Goal: Find specific page/section: Find specific page/section

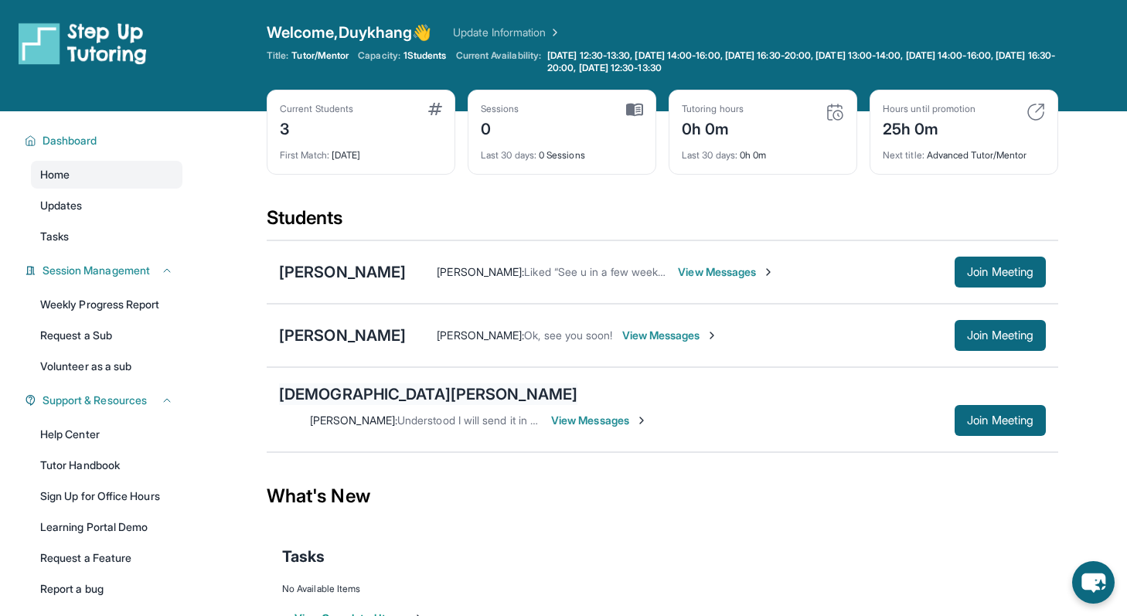
click at [344, 395] on div "[DEMOGRAPHIC_DATA][PERSON_NAME]" at bounding box center [428, 394] width 298 height 22
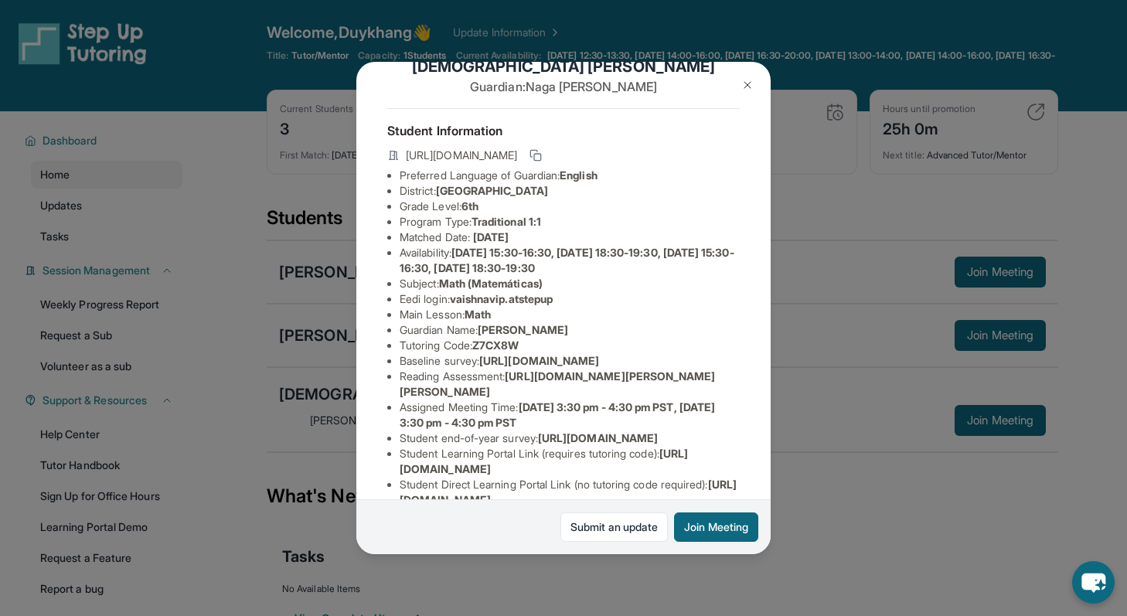
scroll to position [37, 550]
drag, startPoint x: 399, startPoint y: 377, endPoint x: 782, endPoint y: 406, distance: 383.8
click at [782, 406] on div "[PERSON_NAME] Guardian: [PERSON_NAME] Student Information [URL][DOMAIN_NAME] Pr…" at bounding box center [563, 308] width 1127 height 616
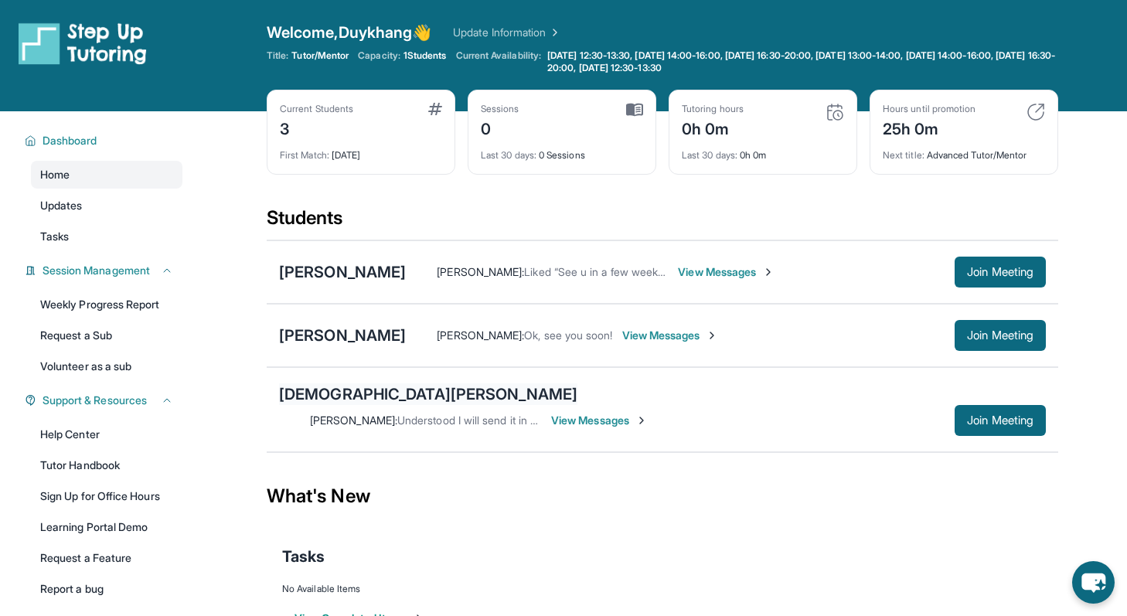
click at [340, 397] on div "[DEMOGRAPHIC_DATA][PERSON_NAME]" at bounding box center [428, 394] width 298 height 22
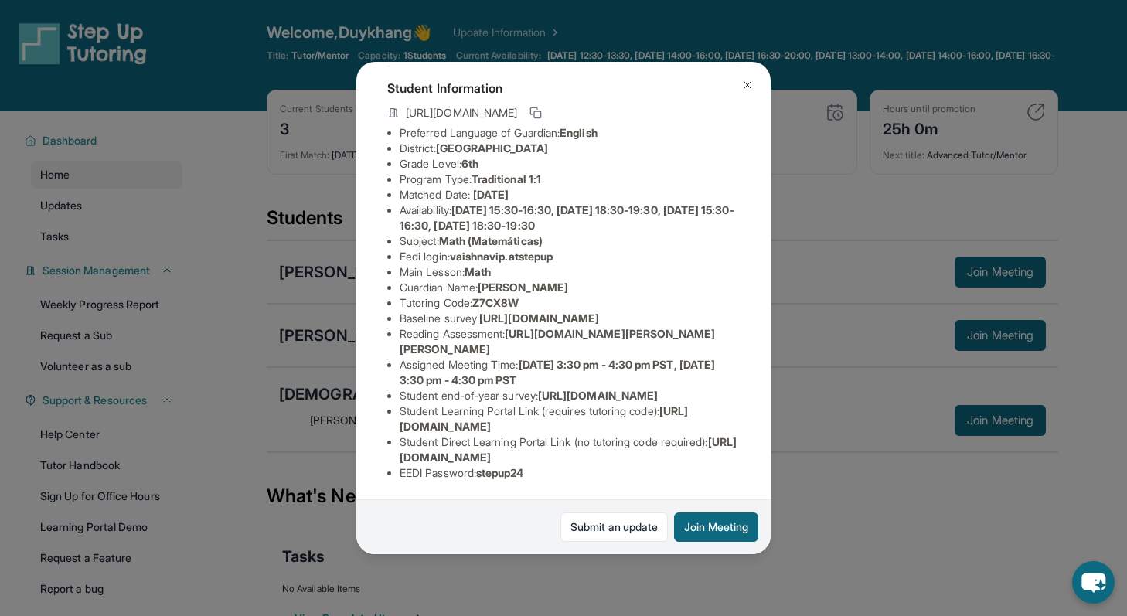
scroll to position [110, 497]
drag, startPoint x: 402, startPoint y: 302, endPoint x: 744, endPoint y: 337, distance: 344.2
click at [744, 337] on div "[PERSON_NAME] Guardian: [PERSON_NAME] Student Information [URL][DOMAIN_NAME] Pr…" at bounding box center [563, 308] width 414 height 493
copy span "[URL][DOMAIN_NAME]"
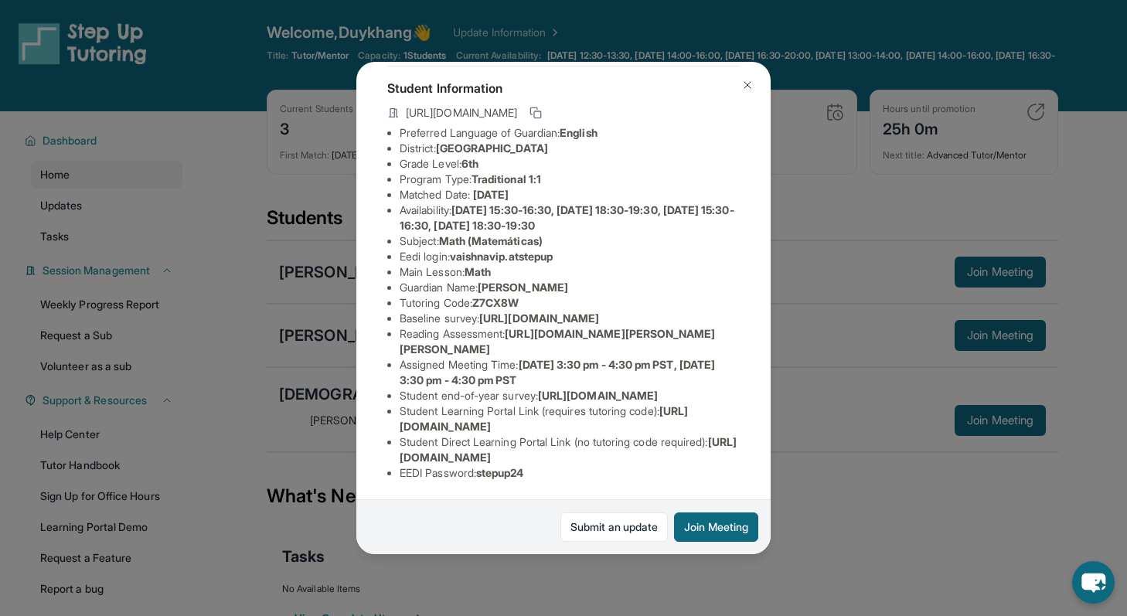
click at [755, 90] on button at bounding box center [747, 85] width 31 height 31
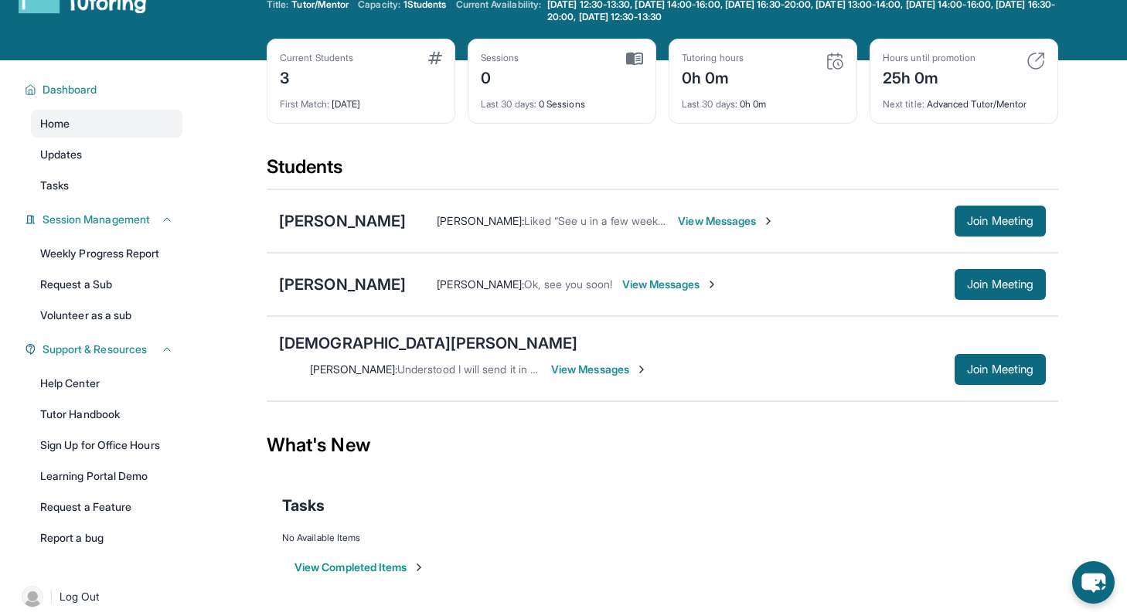
scroll to position [111, 0]
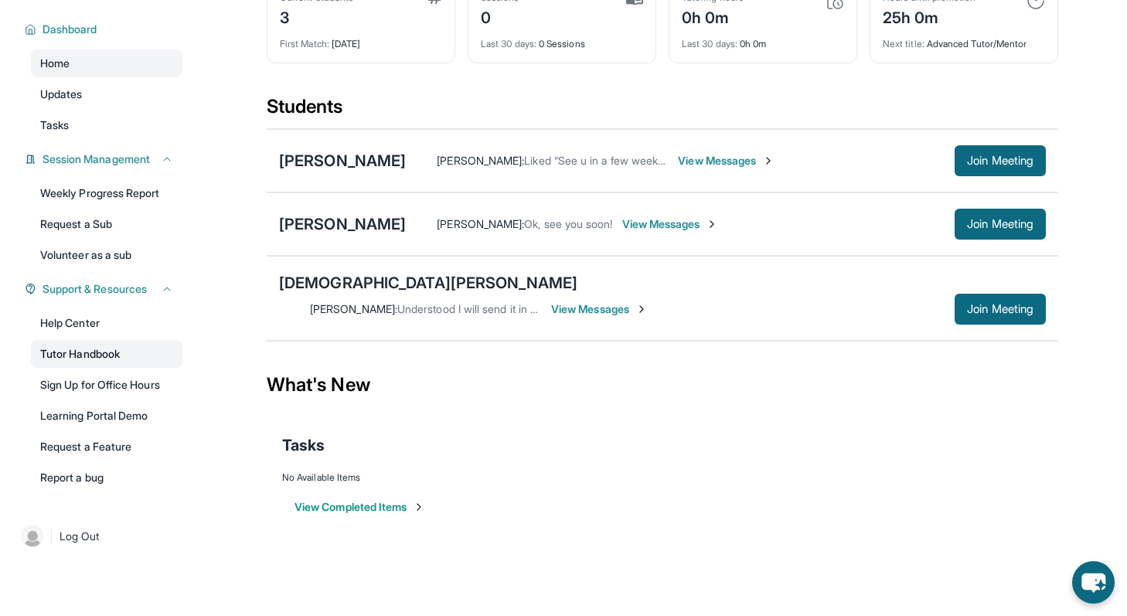
click at [105, 356] on link "Tutor Handbook" at bounding box center [107, 354] width 152 height 28
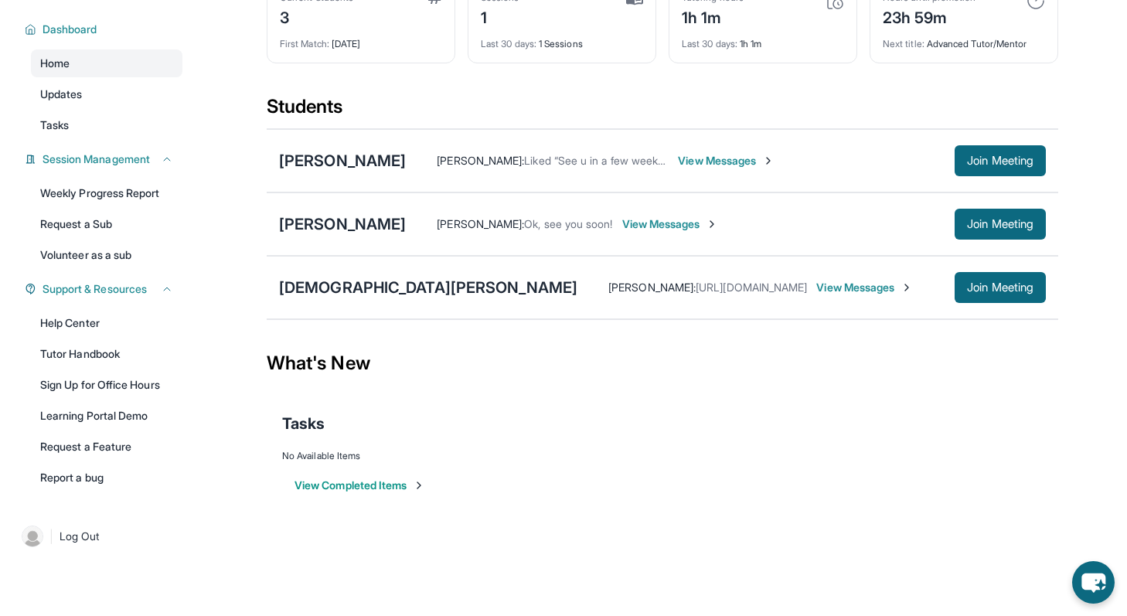
scroll to position [66, 0]
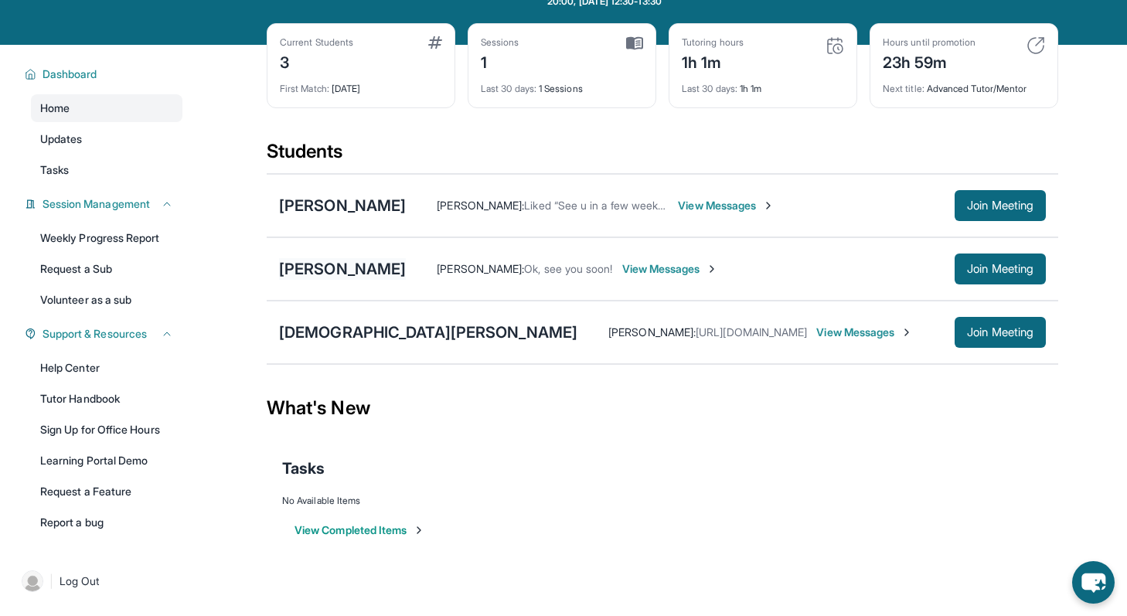
click at [360, 265] on div "[PERSON_NAME]" at bounding box center [342, 269] width 127 height 22
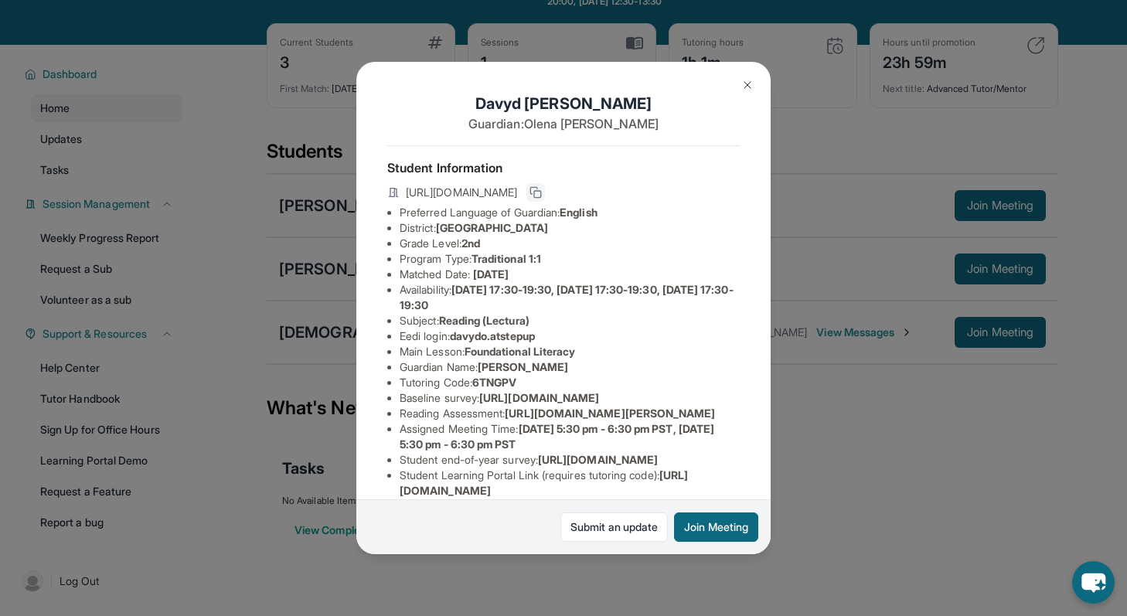
click at [538, 187] on icon at bounding box center [534, 190] width 7 height 7
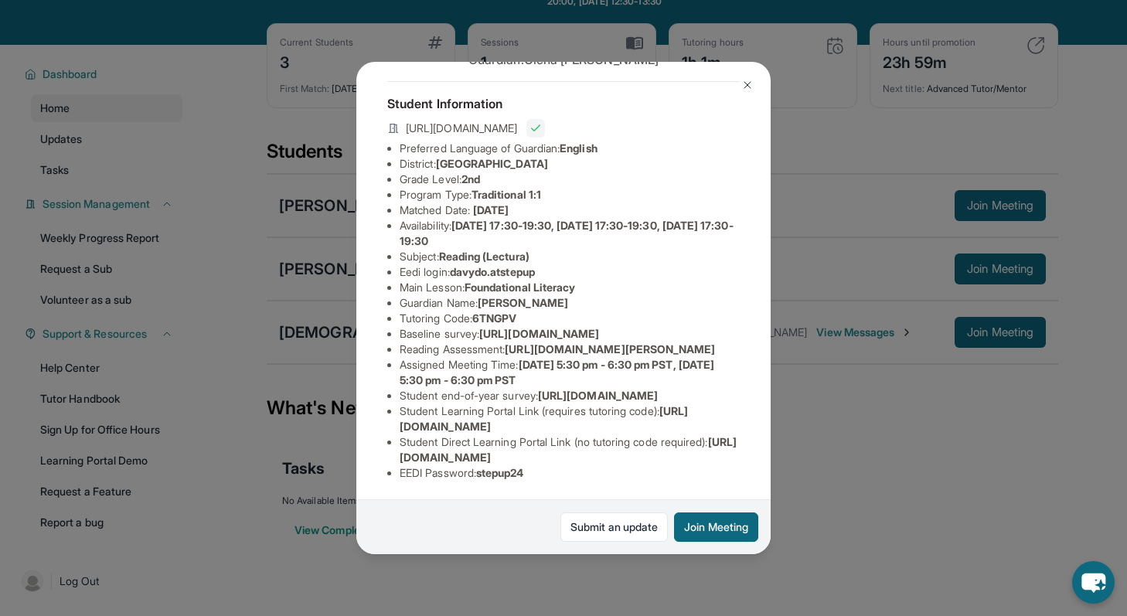
scroll to position [108, 0]
click at [748, 80] on img at bounding box center [747, 85] width 12 height 12
